Goal: Information Seeking & Learning: Understand process/instructions

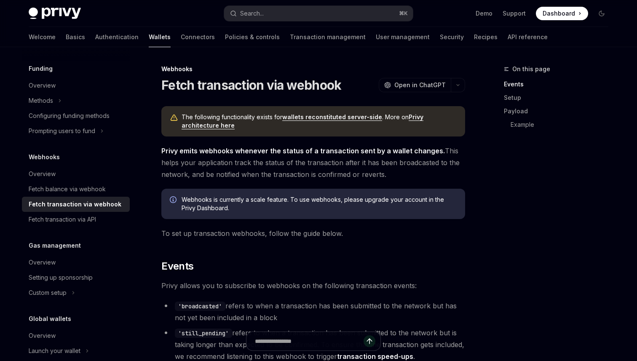
click at [282, 152] on strong "Privy emits webhooks whenever the status of a transaction sent by a wallet chan…" at bounding box center [302, 151] width 283 height 8
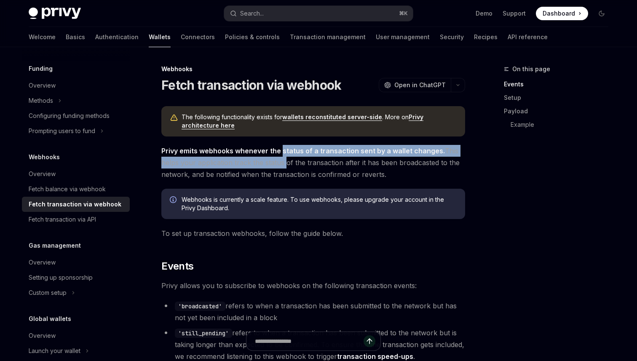
drag, startPoint x: 282, startPoint y: 152, endPoint x: 280, endPoint y: 166, distance: 14.5
click at [280, 166] on span "Privy emits webhooks whenever the status of a transaction sent by a wallet chan…" at bounding box center [313, 162] width 304 height 35
drag, startPoint x: 280, startPoint y: 167, endPoint x: 282, endPoint y: 154, distance: 13.4
click at [282, 154] on span "Privy emits webhooks whenever the status of a transaction sent by a wallet chan…" at bounding box center [313, 162] width 304 height 35
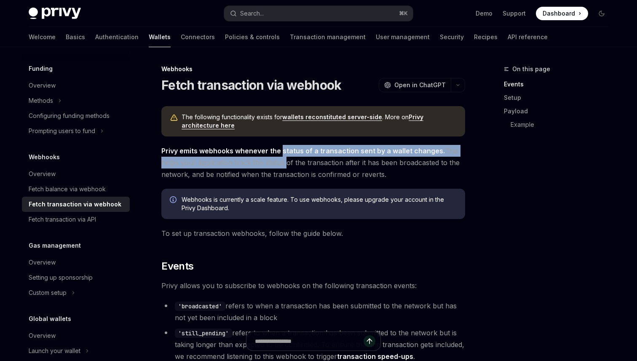
click at [282, 154] on strong "Privy emits webhooks whenever the status of a transaction sent by a wallet chan…" at bounding box center [302, 151] width 283 height 8
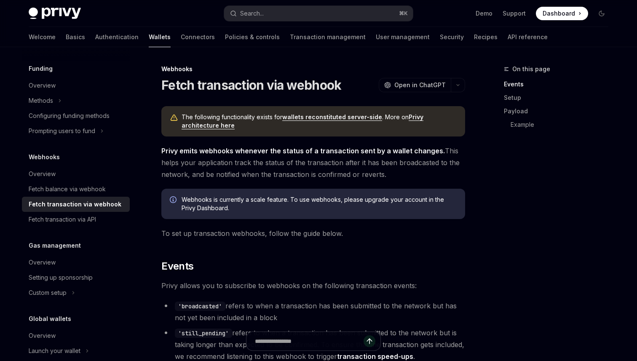
click at [182, 152] on strong "Privy emits webhooks whenever the status of a transaction sent by a wallet chan…" at bounding box center [302, 151] width 283 height 8
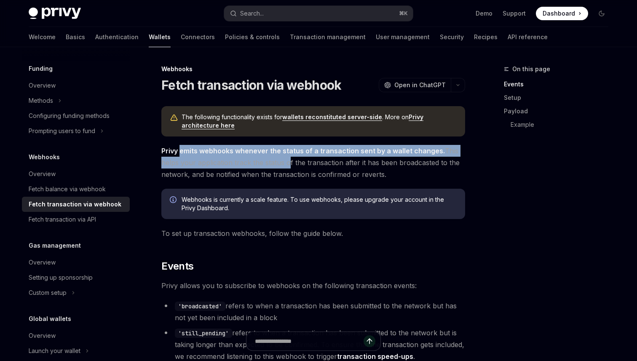
drag, startPoint x: 182, startPoint y: 152, endPoint x: 283, endPoint y: 157, distance: 101.6
click at [283, 157] on span "Privy emits webhooks whenever the status of a transaction sent by a wallet chan…" at bounding box center [313, 162] width 304 height 35
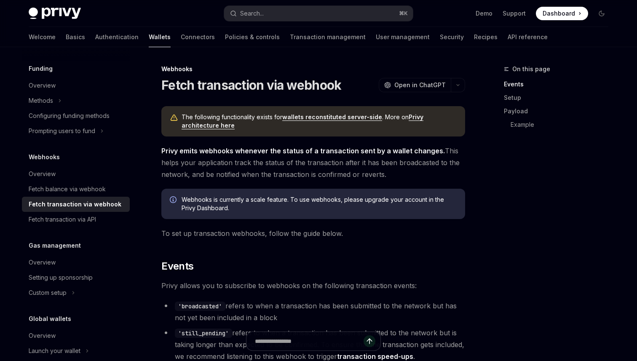
click at [327, 119] on link "wallets reconstituted server-side" at bounding box center [332, 117] width 100 height 8
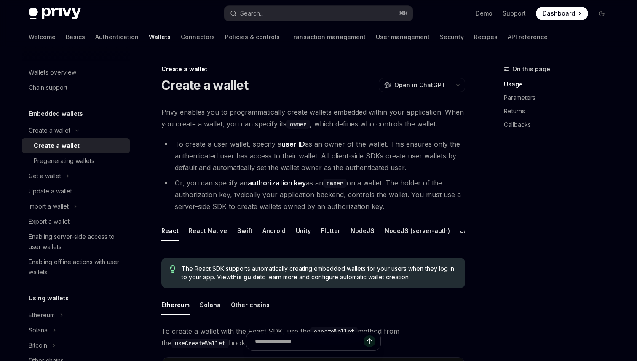
scroll to position [363, 0]
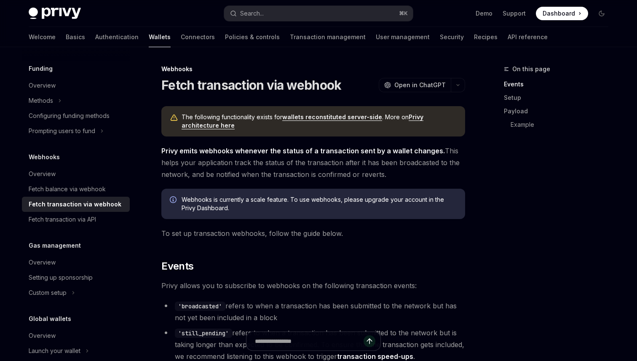
click at [335, 116] on link "wallets reconstituted server-side" at bounding box center [332, 117] width 100 height 8
type textarea "*"
